Goal: Task Accomplishment & Management: Complete application form

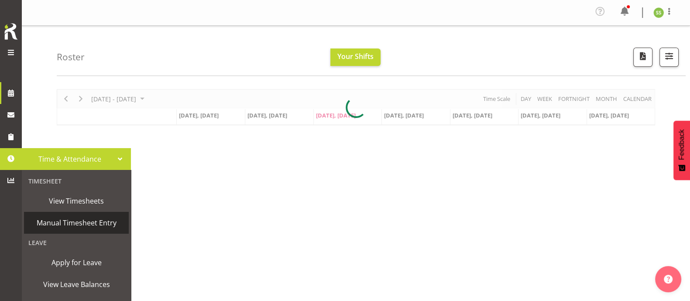
click at [69, 222] on span "Manual Timesheet Entry" at bounding box center [76, 222] width 96 height 13
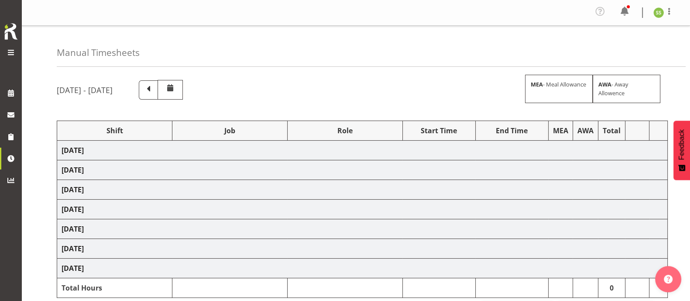
select select "38155"
select select "69"
select select "38155"
select select "69"
select select "38155"
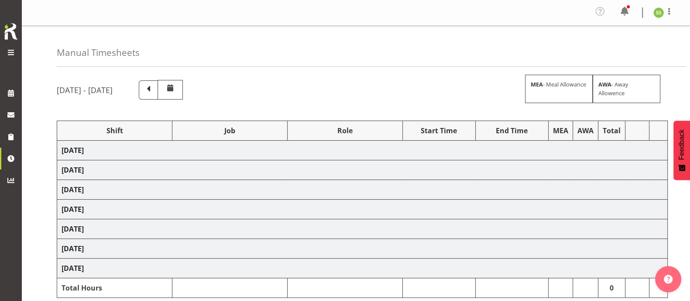
select select "69"
select select "38155"
select select "69"
select select "38155"
select select "69"
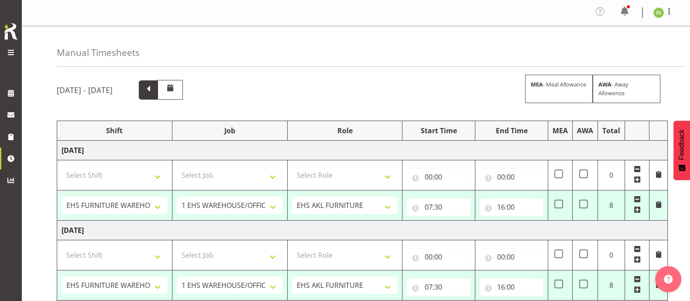
click at [154, 86] on span at bounding box center [148, 88] width 11 height 11
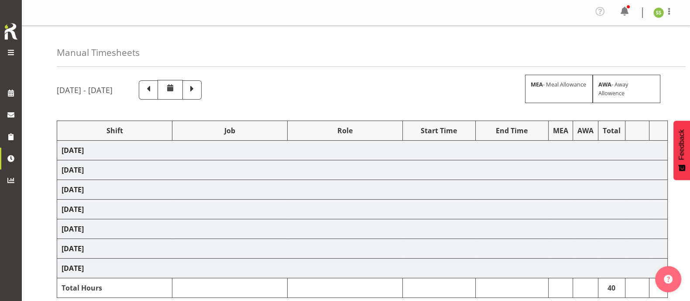
select select "38155"
select select "69"
select select "38155"
select select "69"
select select "38155"
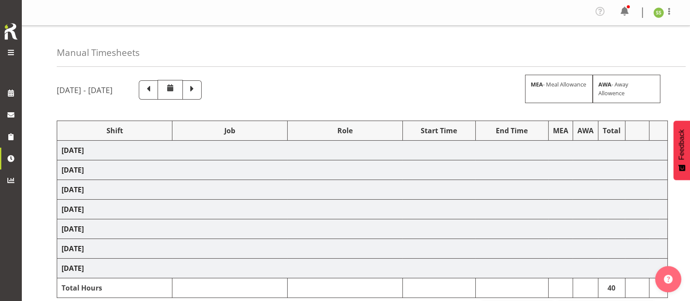
select select "69"
select select "38155"
select select "69"
select select "38155"
select select "69"
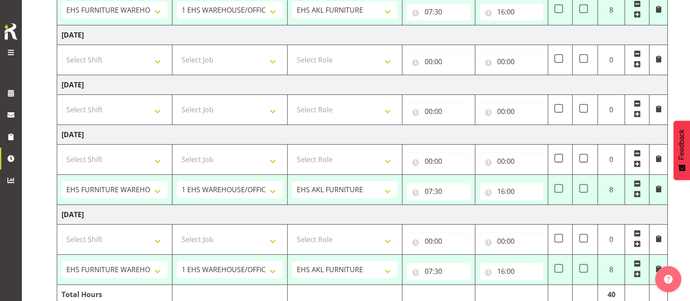
scroll to position [394, 0]
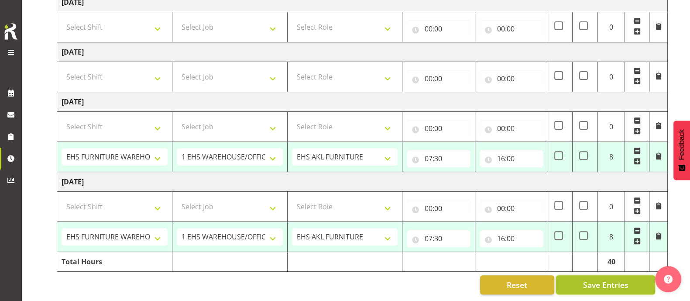
click at [632, 275] on button "Save Entries" at bounding box center [605, 284] width 99 height 19
select select "38155"
select select "69"
type input "07:30"
type input "16:00"
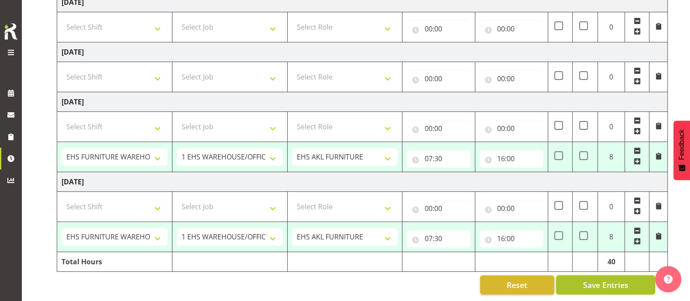
select select "38155"
select select "69"
type input "07:30"
type input "16:00"
select select "38155"
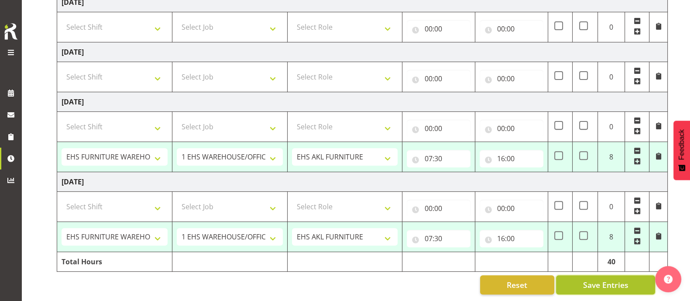
select select "69"
type input "07:30"
type input "16:00"
select select "38155"
select select "69"
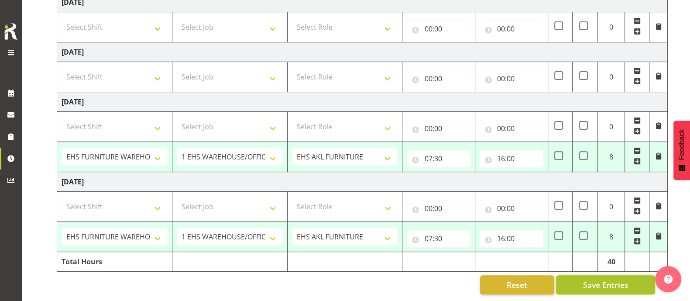
type input "07:30"
type input "16:00"
select select "38155"
select select "69"
type input "07:30"
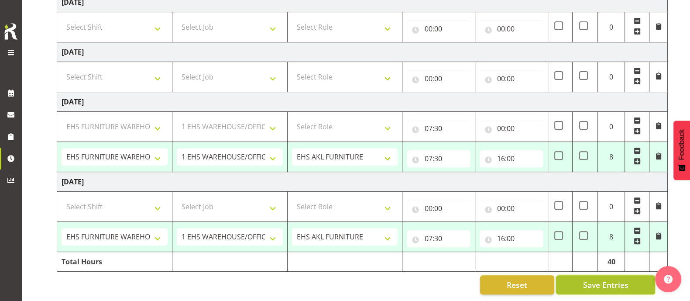
type input "16:00"
select select "38155"
select select "69"
select select "38155"
select select "69"
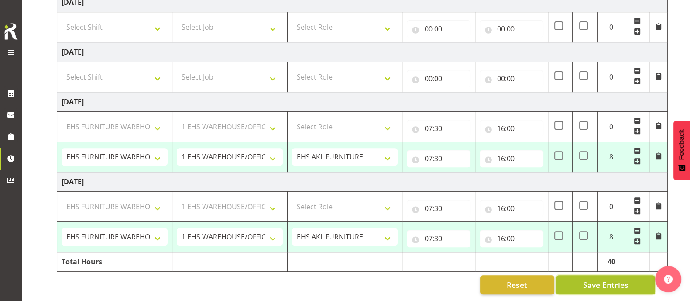
select select "38155"
select select "69"
select select "38155"
select select "69"
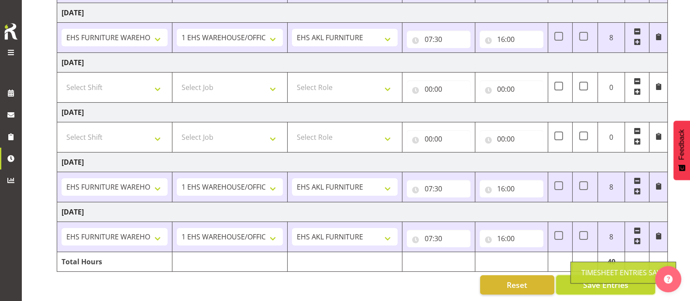
scroll to position [0, 0]
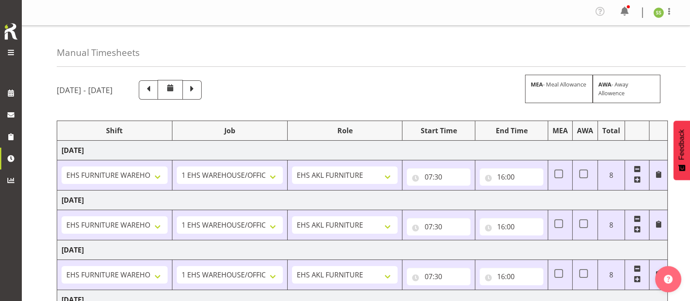
click at [674, 19] on div "Profile Log Out" at bounding box center [637, 12] width 88 height 17
click at [670, 12] on span at bounding box center [669, 11] width 10 height 10
click at [620, 51] on link "Log Out" at bounding box center [632, 48] width 84 height 16
